Goal: Task Accomplishment & Management: Manage account settings

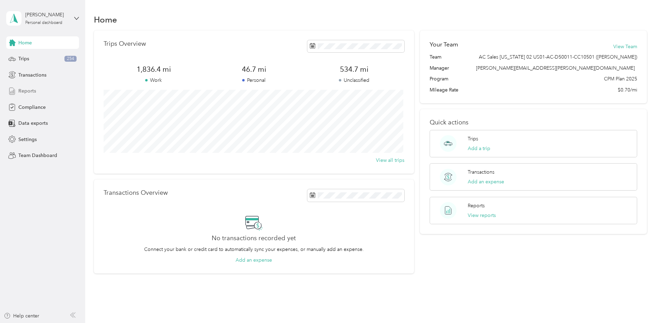
click at [49, 89] on div "Reports" at bounding box center [42, 91] width 73 height 12
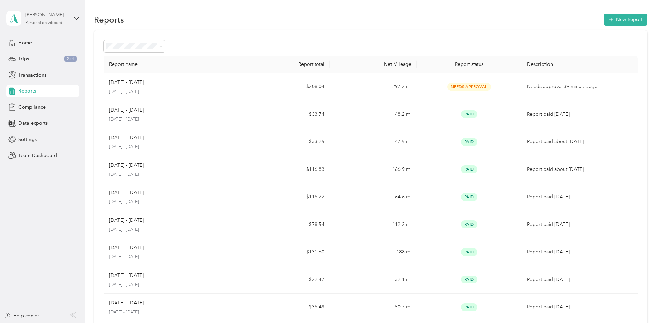
click at [62, 14] on div "[PERSON_NAME]" at bounding box center [46, 14] width 43 height 7
click at [62, 59] on div "Team dashboard" at bounding box center [118, 57] width 214 height 12
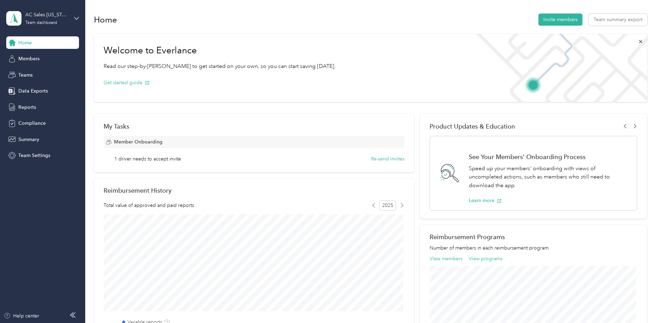
click at [181, 158] on div "1 driver needs to accept invite Re-send invites" at bounding box center [259, 158] width 290 height 7
click at [616, 20] on button "Team summary export" at bounding box center [617, 20] width 59 height 12
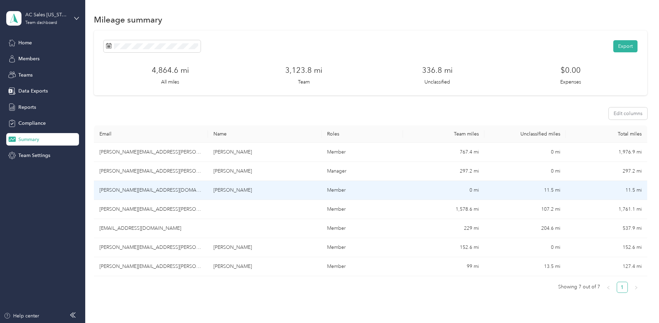
click at [138, 189] on td "sam.ulum@tobiidynavox.com" at bounding box center [151, 190] width 114 height 19
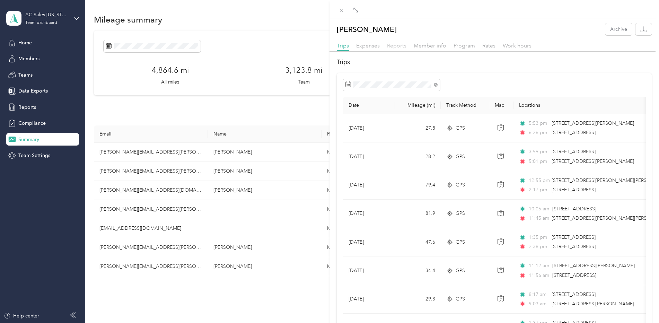
click at [392, 44] on span "Reports" at bounding box center [396, 45] width 19 height 7
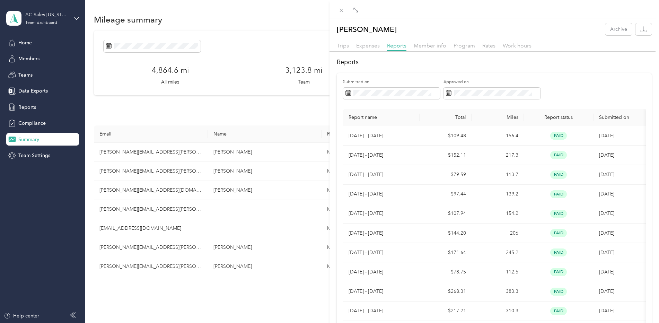
click at [252, 291] on div "Sam Ulum Archive Trips Expenses Reports Member info Program Rates Work hours Re…" at bounding box center [329, 161] width 659 height 323
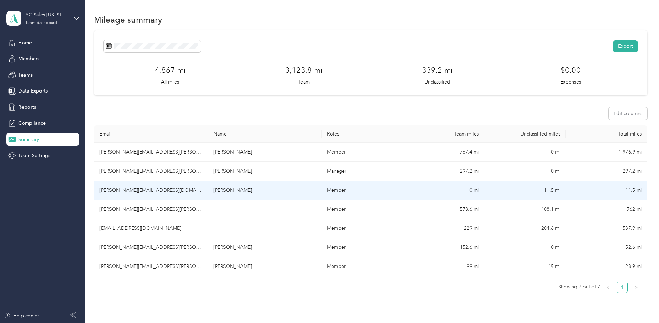
click at [501, 188] on td "11.5 mi" at bounding box center [524, 190] width 81 height 19
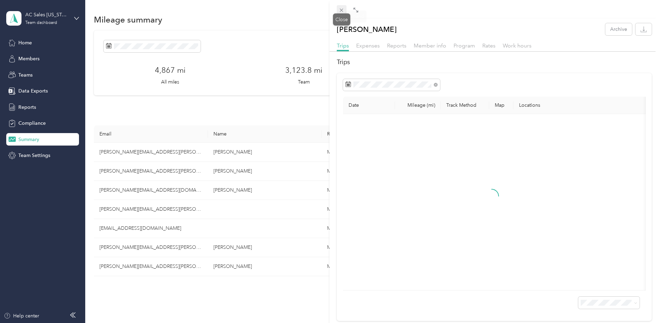
click at [340, 7] on span at bounding box center [342, 10] width 10 height 10
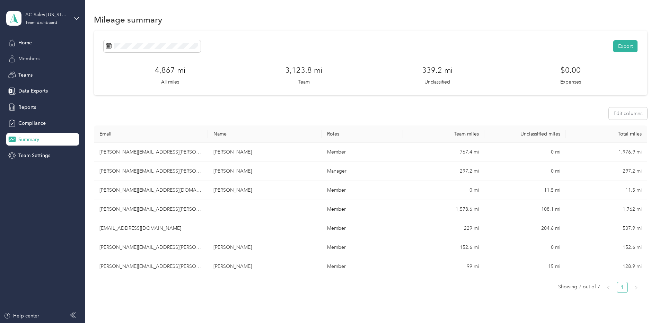
click at [44, 55] on div "Members" at bounding box center [42, 59] width 73 height 12
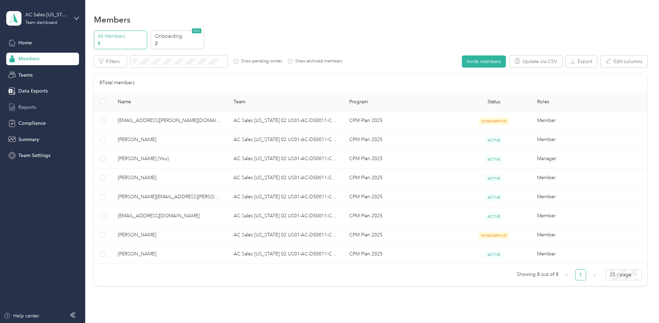
click at [55, 107] on div "Reports" at bounding box center [42, 107] width 73 height 12
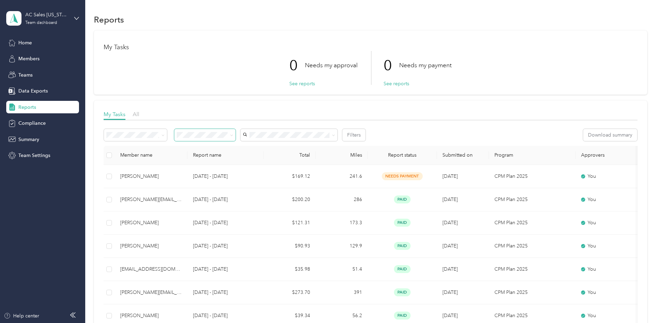
click at [207, 131] on span at bounding box center [204, 135] width 61 height 12
click at [201, 145] on div "Filters Download summary" at bounding box center [371, 137] width 534 height 17
click at [207, 141] on div "Filters Download summary" at bounding box center [371, 137] width 534 height 17
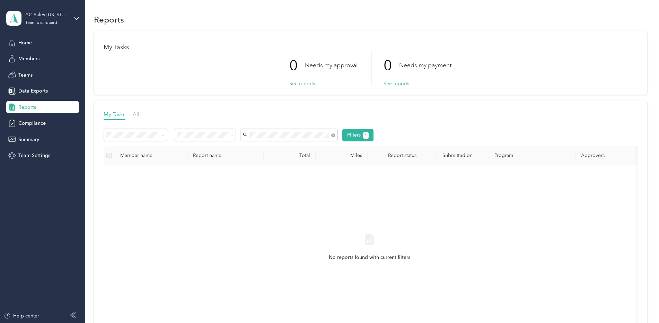
click at [274, 149] on div "Sam Ulum" at bounding box center [288, 147] width 87 height 7
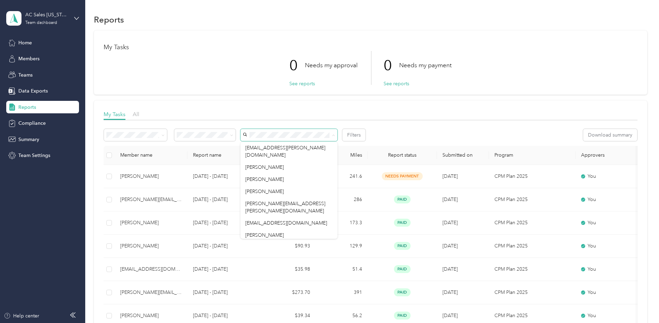
click at [491, 98] on div "My Tasks 0 Needs my approval See reports 0 Needs my payment See reports My Task…" at bounding box center [370, 240] width 553 height 421
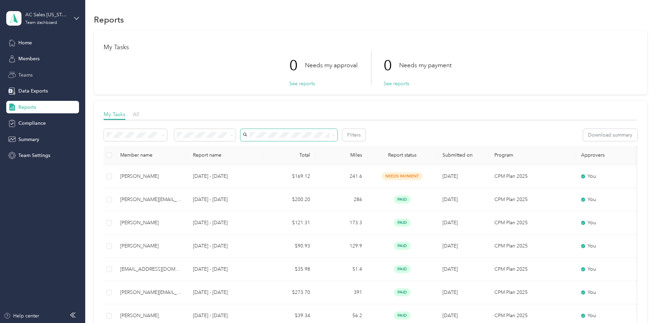
click at [47, 73] on div "Teams" at bounding box center [42, 75] width 73 height 12
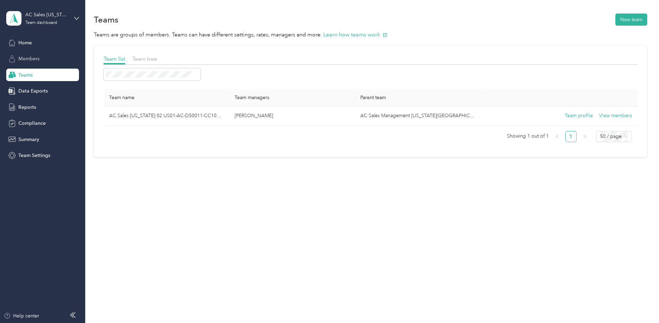
click at [52, 58] on div "Members" at bounding box center [42, 59] width 73 height 12
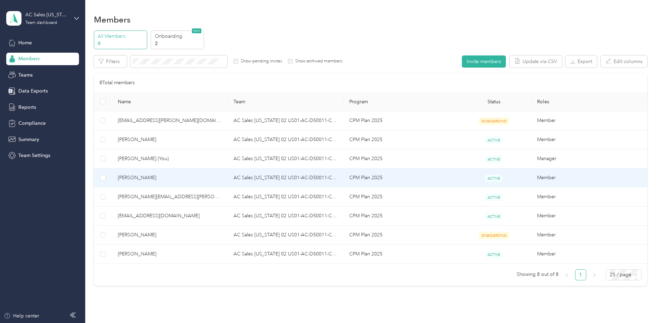
click at [143, 175] on span "Sam Ulum" at bounding box center [170, 178] width 105 height 8
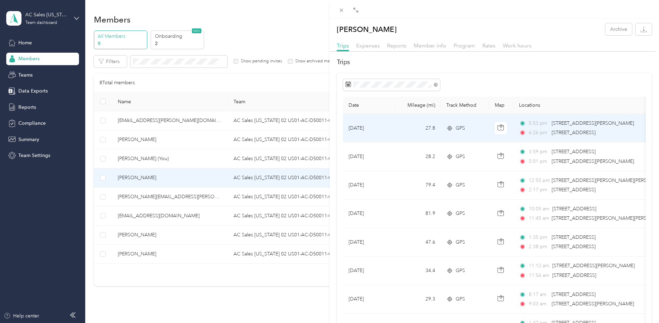
click at [374, 131] on td "Jul 17, 2025" at bounding box center [369, 128] width 52 height 28
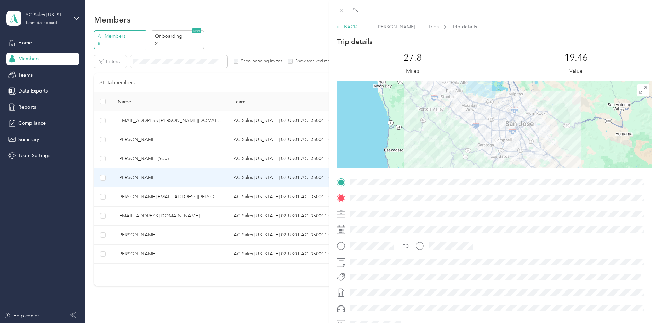
click at [348, 26] on div "BACK" at bounding box center [347, 26] width 20 height 7
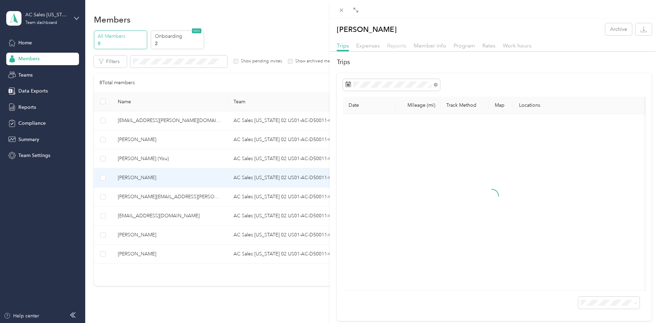
click at [401, 45] on span "Reports" at bounding box center [396, 45] width 19 height 7
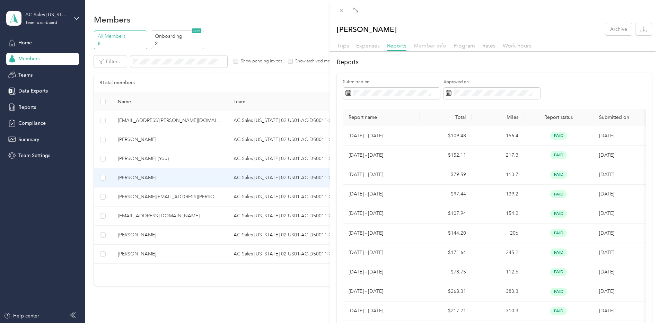
click at [427, 45] on span "Member info" at bounding box center [429, 45] width 33 height 7
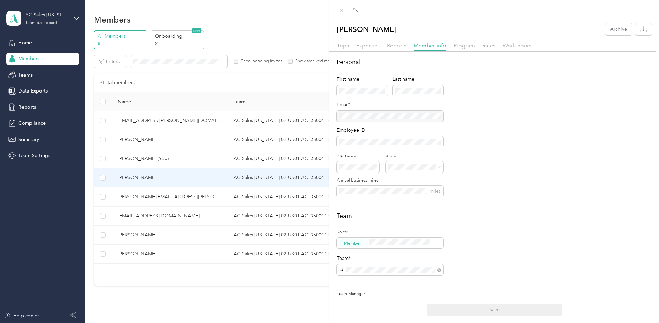
click at [275, 25] on div "Sam Ulum Archive Trips Expenses Reports Member info Program Rates Work hours Pe…" at bounding box center [329, 161] width 659 height 323
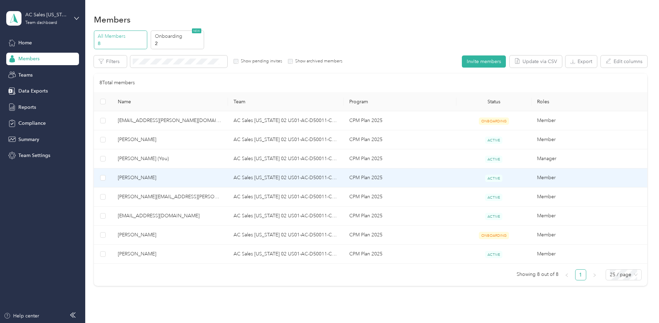
click at [180, 184] on td "Sam Ulum" at bounding box center [170, 177] width 116 height 19
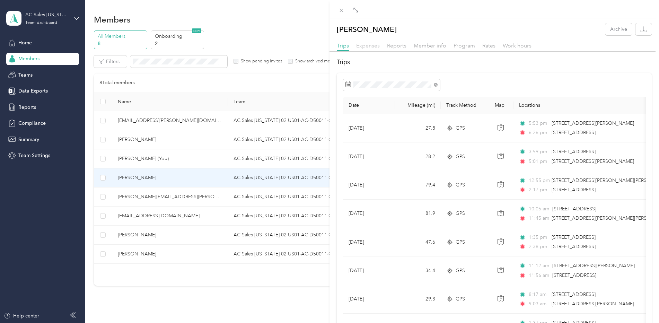
click at [356, 47] on span "Expenses" at bounding box center [368, 45] width 24 height 7
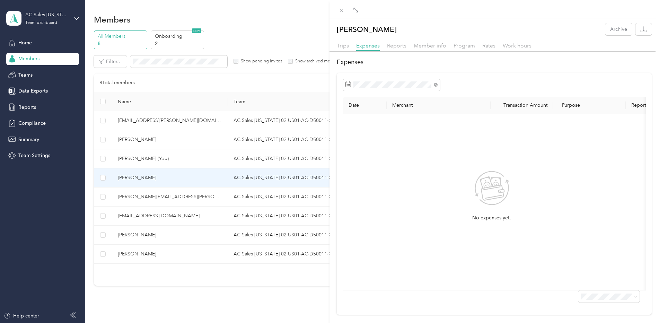
click at [408, 44] on div "Trips Expenses Reports Member info Program Rates Work hours" at bounding box center [493, 47] width 329 height 10
click at [407, 44] on div "Trips Expenses Reports Member info Program Rates Work hours" at bounding box center [493, 47] width 329 height 10
click at [403, 44] on span "Reports" at bounding box center [396, 45] width 19 height 7
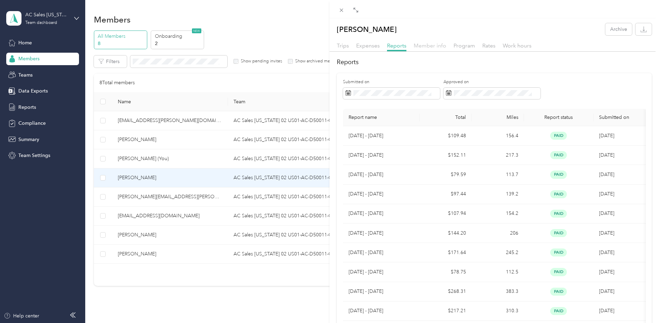
click at [433, 43] on span "Member info" at bounding box center [429, 45] width 33 height 7
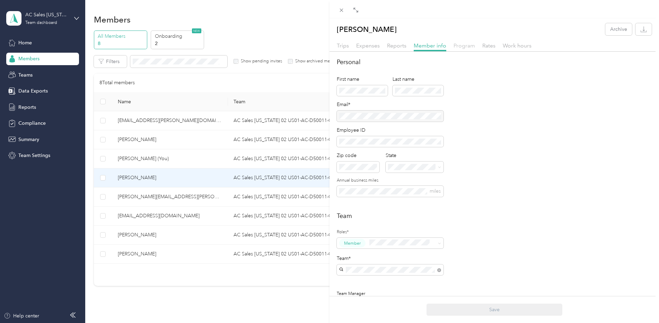
click at [463, 45] on span "Program" at bounding box center [463, 45] width 21 height 7
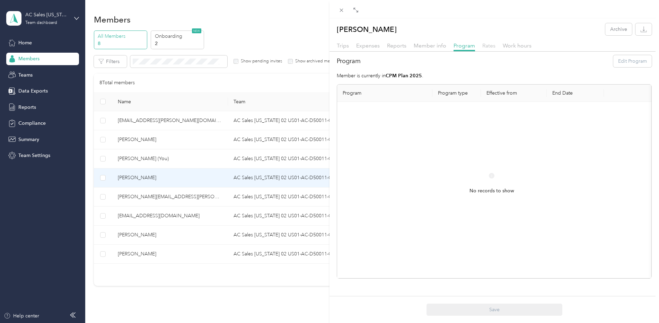
click at [493, 44] on span "Rates" at bounding box center [488, 45] width 13 height 7
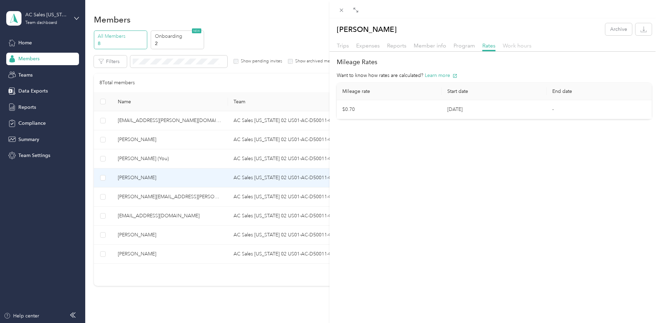
click at [519, 46] on span "Work hours" at bounding box center [516, 45] width 29 height 7
click at [483, 42] on div "Rates" at bounding box center [488, 46] width 13 height 9
click at [462, 45] on span "Program" at bounding box center [463, 45] width 21 height 7
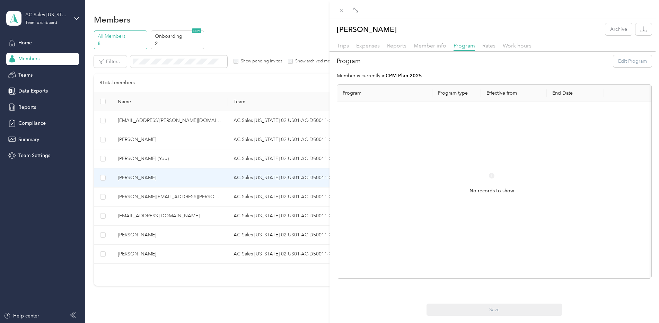
click at [432, 53] on div at bounding box center [493, 54] width 329 height 4
click at [433, 47] on span "Member info" at bounding box center [429, 45] width 33 height 7
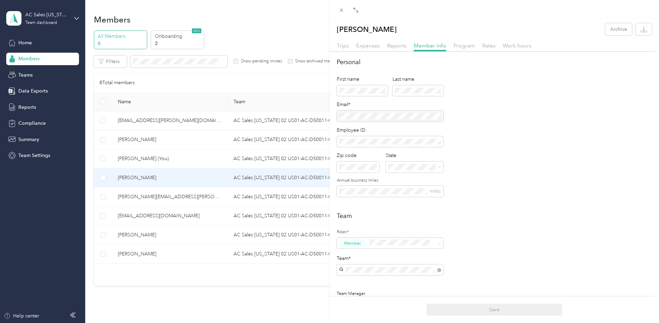
click at [4, 269] on div "Sam Ulum Archive Trips Expenses Reports Member info Program Rates Work hours Pe…" at bounding box center [329, 161] width 659 height 323
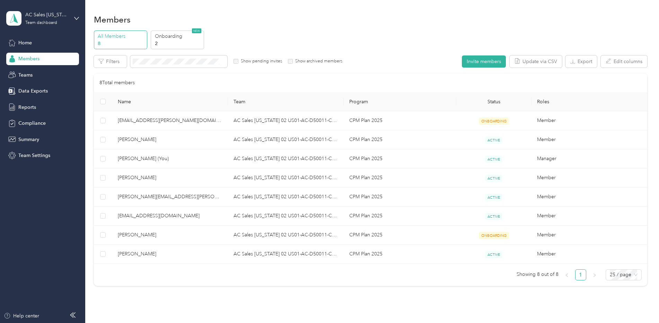
click at [75, 23] on div "AC Sales California 02 US01-AC-D50011-CC10501 (Erin Becerra) Team dashboard" at bounding box center [42, 18] width 73 height 24
click at [54, 71] on div "Personal dashboard" at bounding box center [34, 72] width 44 height 7
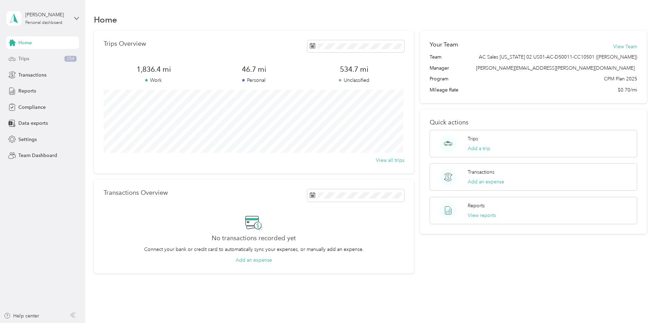
click at [48, 60] on div "Trips 254" at bounding box center [42, 59] width 73 height 12
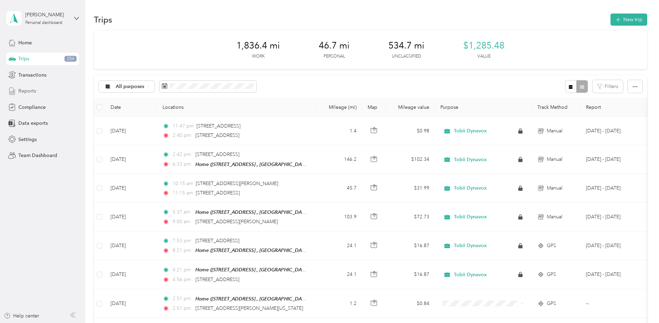
click at [47, 91] on div "Reports" at bounding box center [42, 91] width 73 height 12
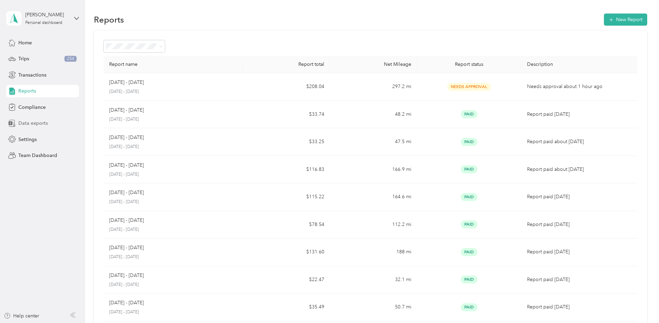
click at [58, 122] on div "Data exports" at bounding box center [42, 123] width 73 height 12
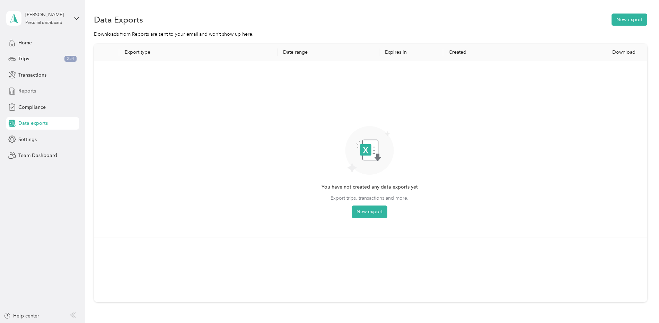
click at [46, 88] on div "Reports" at bounding box center [42, 91] width 73 height 12
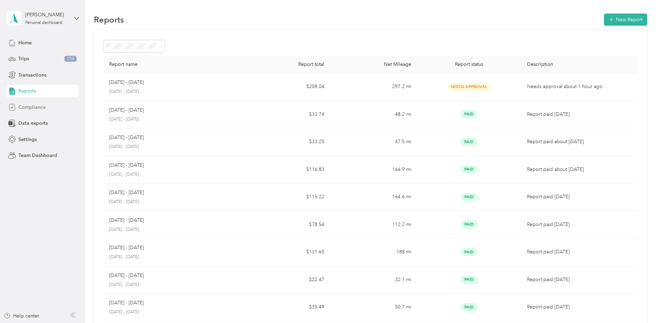
click at [51, 107] on div "Compliance" at bounding box center [42, 107] width 73 height 12
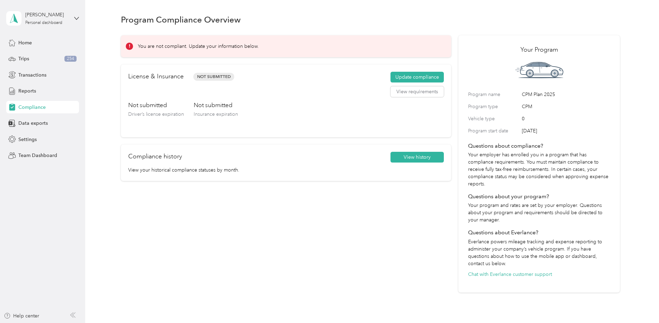
click at [166, 47] on p "You are not compliant. Update your information below." at bounding box center [198, 46] width 121 height 7
click at [402, 76] on button "Update compliance" at bounding box center [416, 77] width 53 height 11
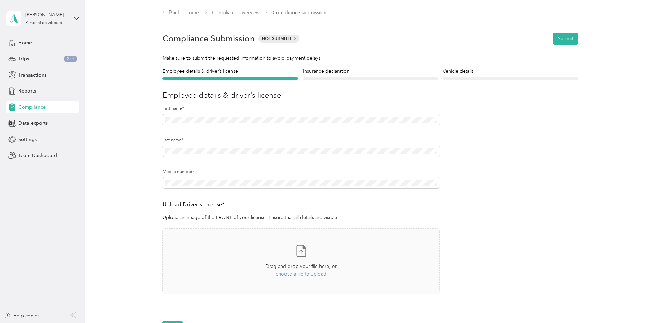
click at [579, 225] on div "Employee details & driver’s license License Insurance declaration Insurance Veh…" at bounding box center [370, 200] width 499 height 265
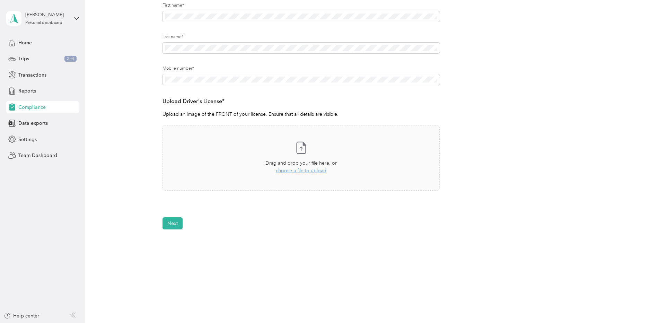
scroll to position [104, 0]
click at [322, 170] on span "choose a file to upload" at bounding box center [301, 170] width 51 height 6
click at [33, 90] on span "Reports" at bounding box center [27, 90] width 18 height 7
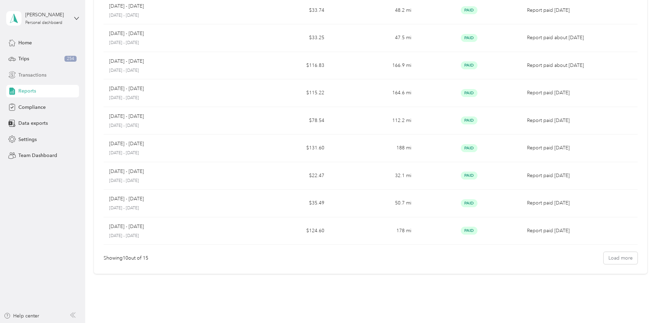
click at [37, 79] on div "Transactions" at bounding box center [42, 75] width 73 height 12
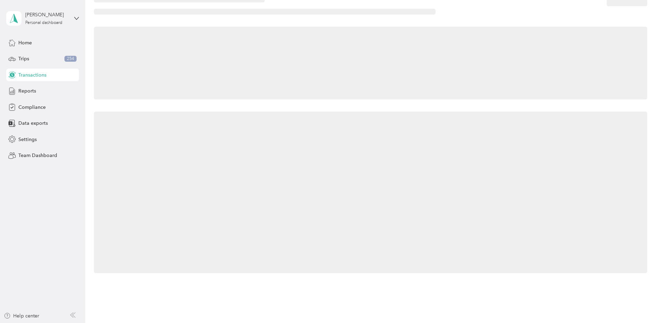
scroll to position [75, 0]
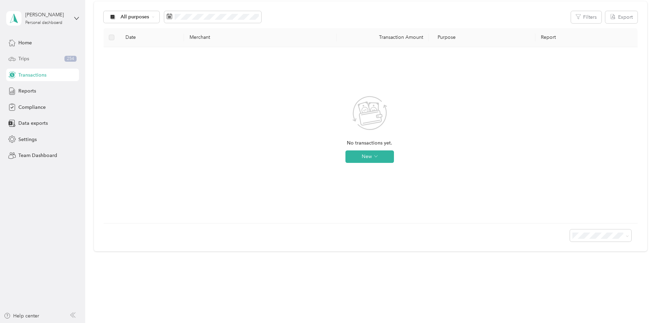
click at [32, 63] on div "Trips 254" at bounding box center [42, 59] width 73 height 12
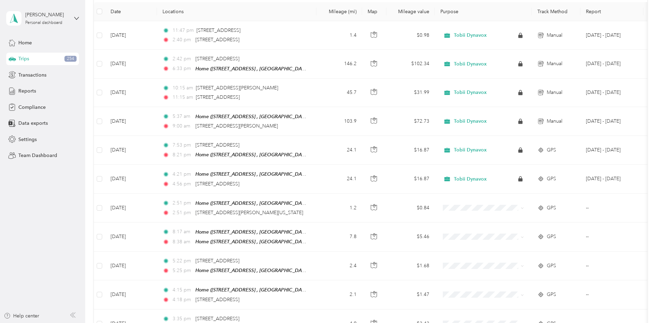
scroll to position [104, 0]
